Goal: Transaction & Acquisition: Purchase product/service

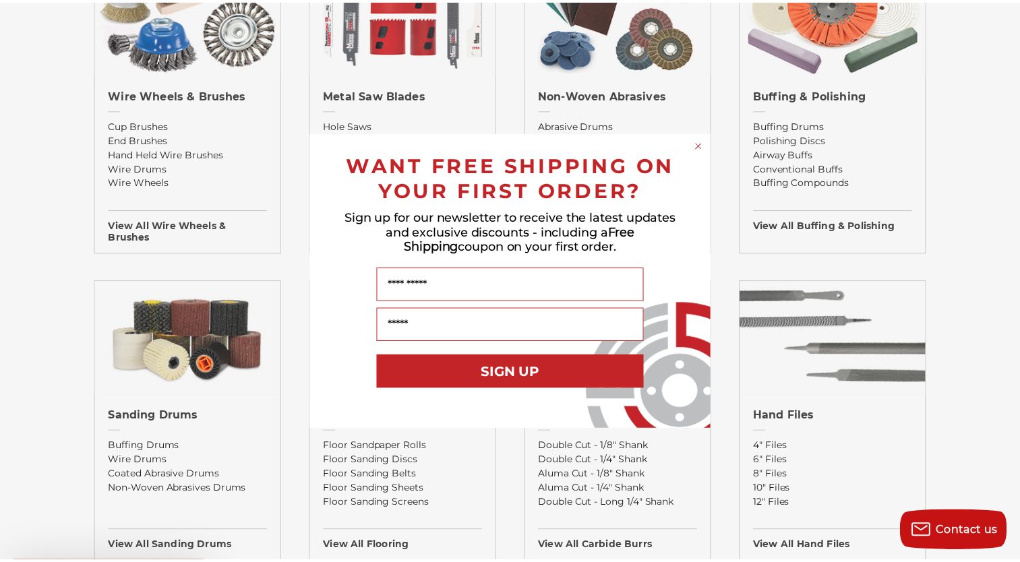
scroll to position [885, 0]
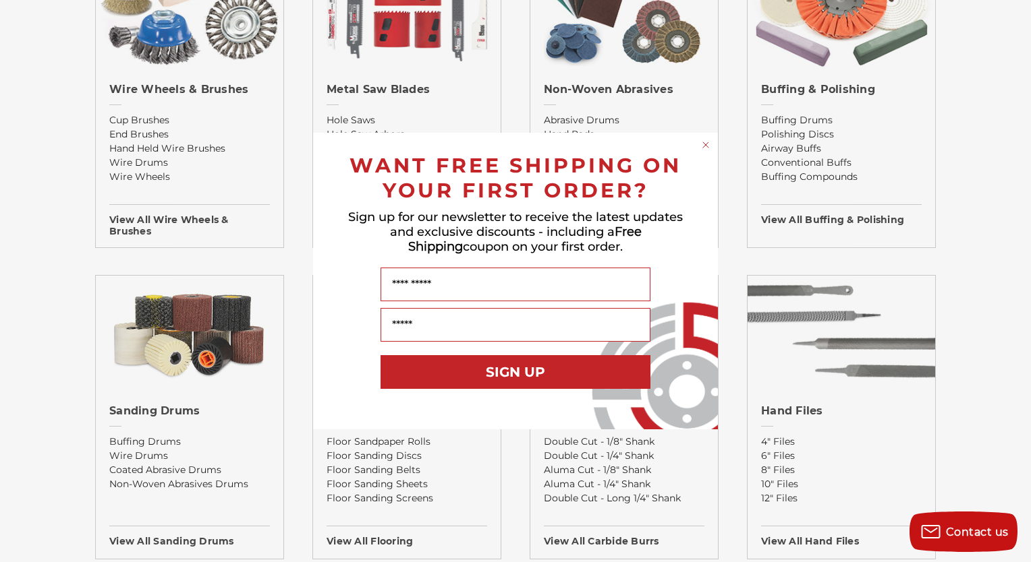
click at [705, 144] on circle "Close dialog" at bounding box center [705, 145] width 13 height 13
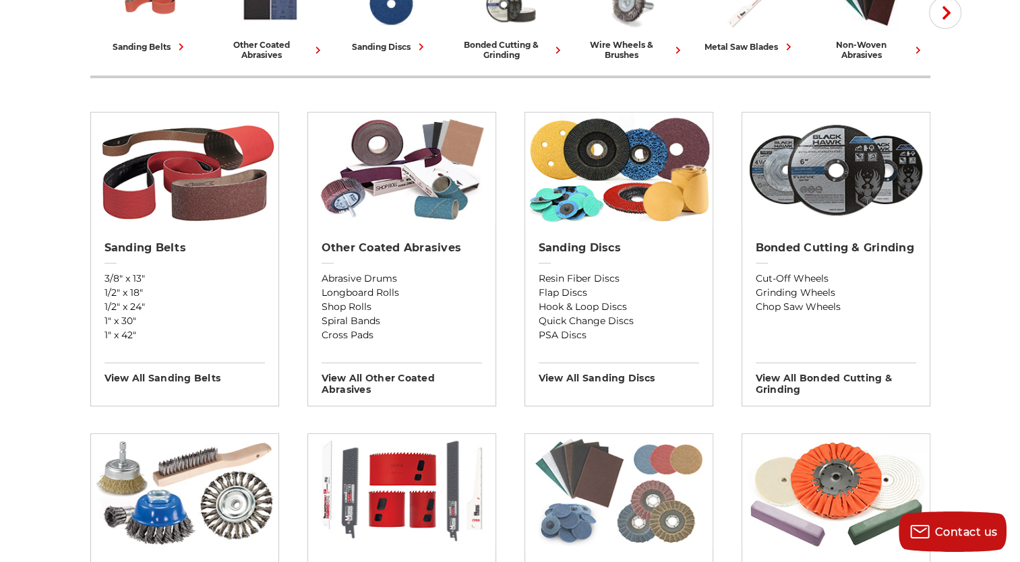
scroll to position [378, 0]
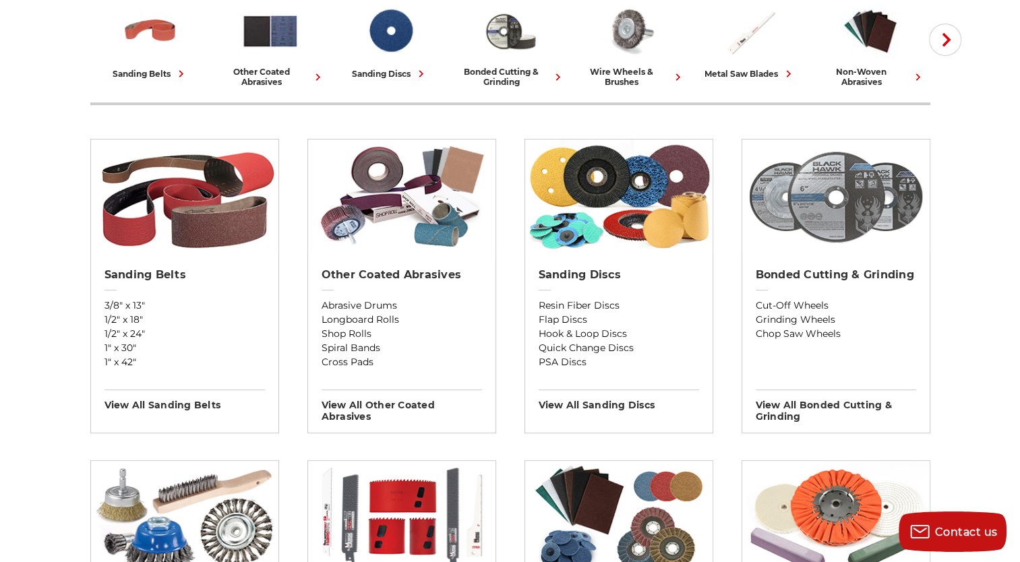
click at [829, 248] on img at bounding box center [836, 197] width 187 height 115
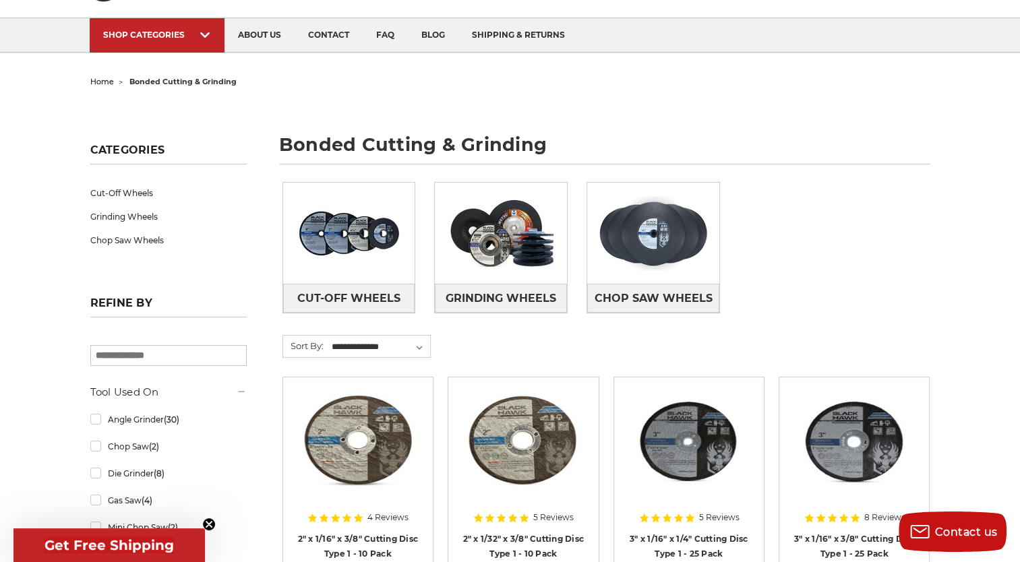
scroll to position [77, 0]
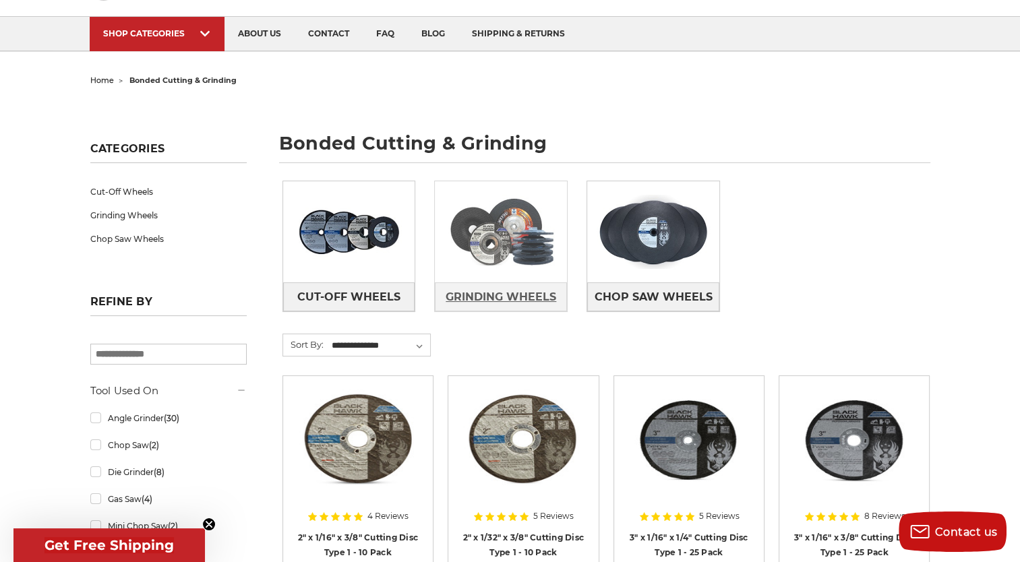
click at [526, 283] on link "Grinding Wheels" at bounding box center [501, 297] width 132 height 29
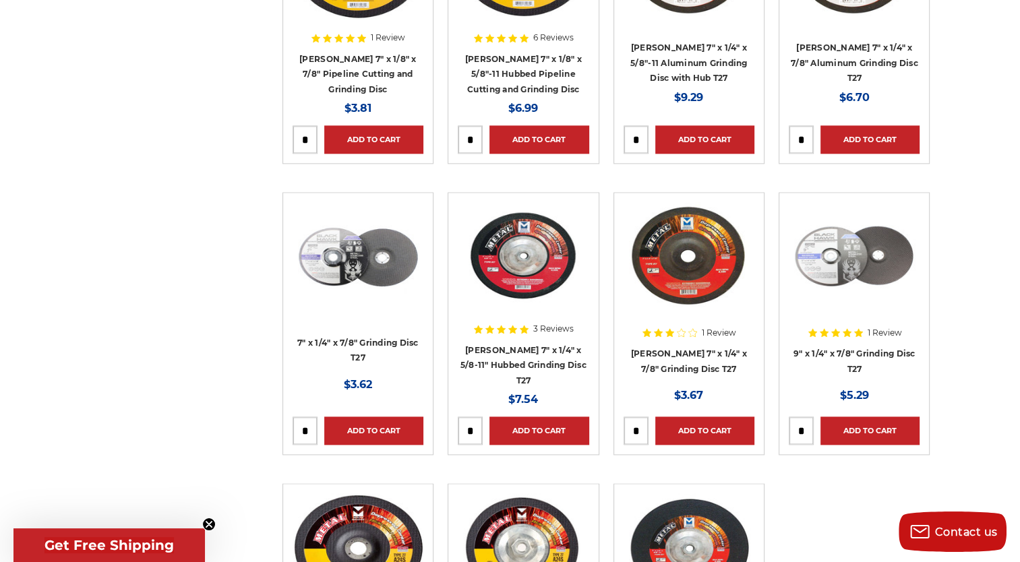
scroll to position [1565, 0]
